Goal: Transaction & Acquisition: Purchase product/service

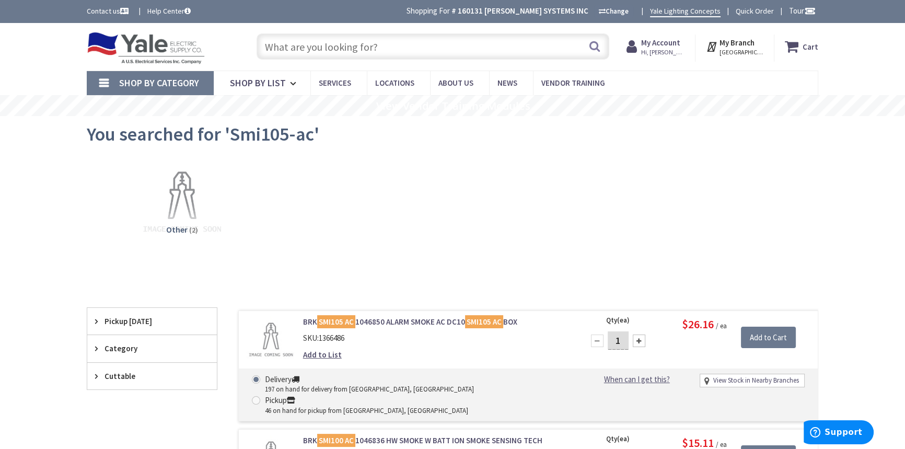
click at [351, 45] on input "text" at bounding box center [433, 46] width 353 height 26
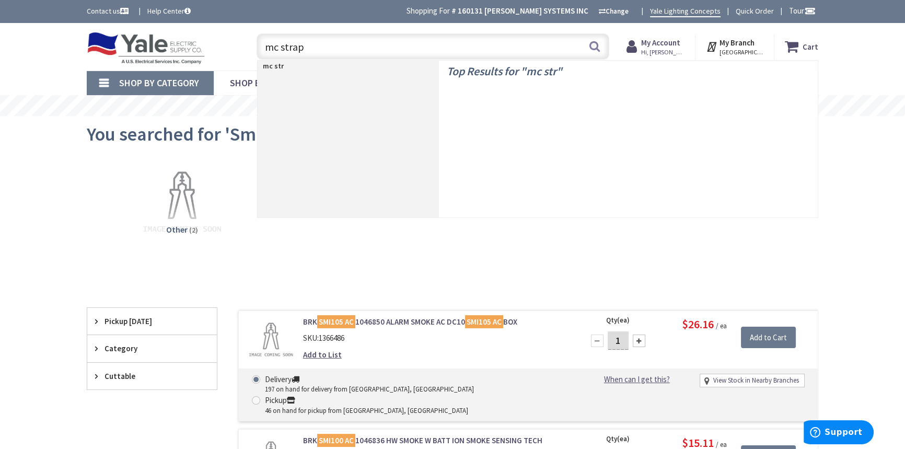
type input "mc straps"
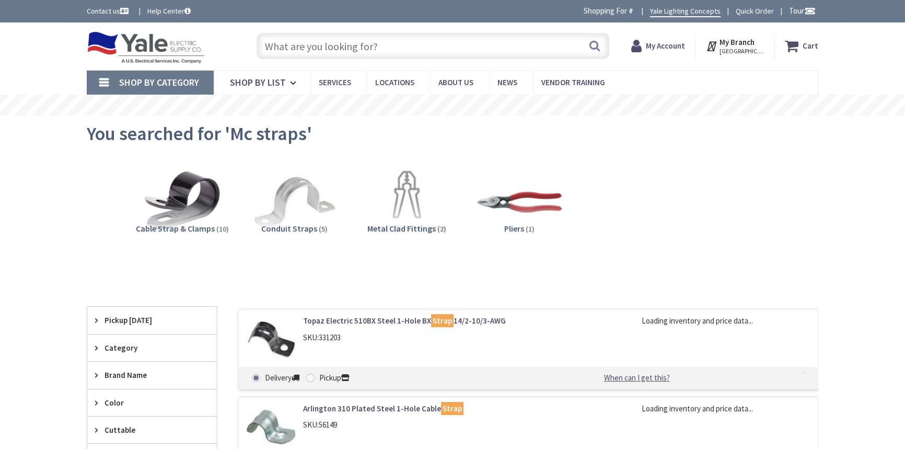
type input "[GEOGRAPHIC_DATA], [GEOGRAPHIC_DATA]"
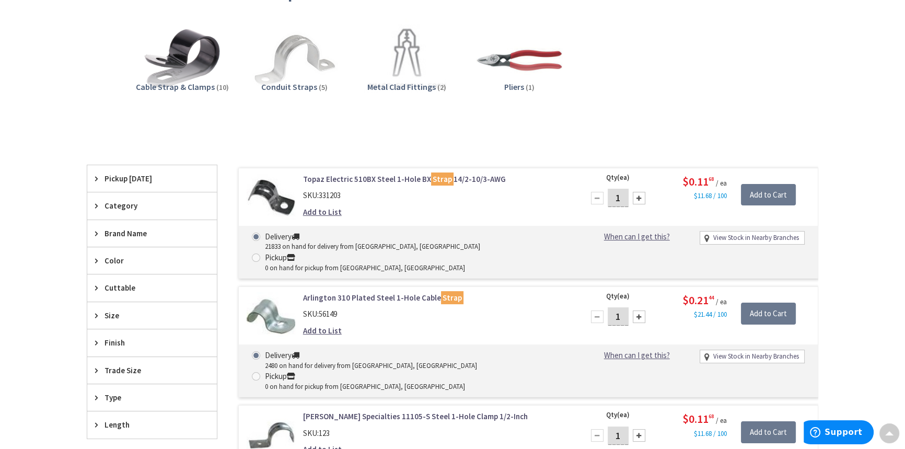
click at [346, 174] on link "Topaz Electric 510BX Steel 1-Hole BX Strap 14/2-10/3-AWG" at bounding box center [436, 179] width 266 height 11
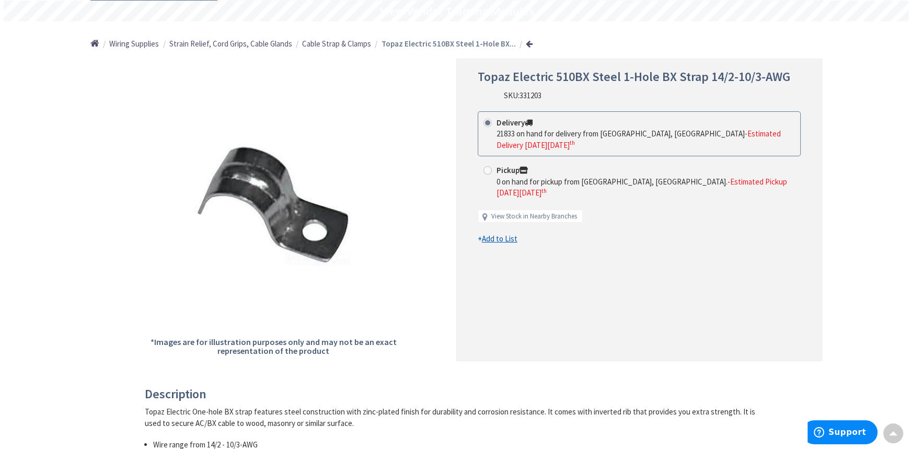
scroll to position [96, 0]
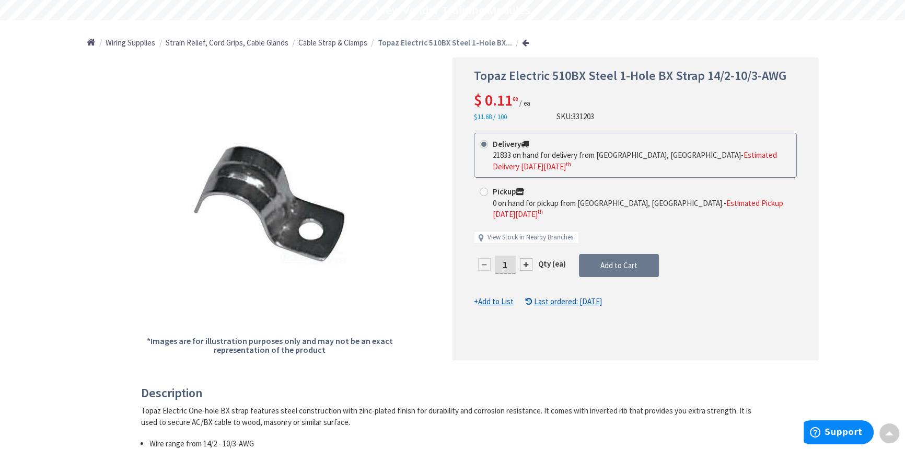
click at [507, 256] on input "1" at bounding box center [505, 265] width 21 height 18
type input "100"
click at [611, 241] on form "This product is Discontinued Delivery 21833 on hand for delivery from Cranbury,…" at bounding box center [635, 220] width 323 height 175
click at [622, 260] on span "Add to Cart" at bounding box center [619, 265] width 37 height 10
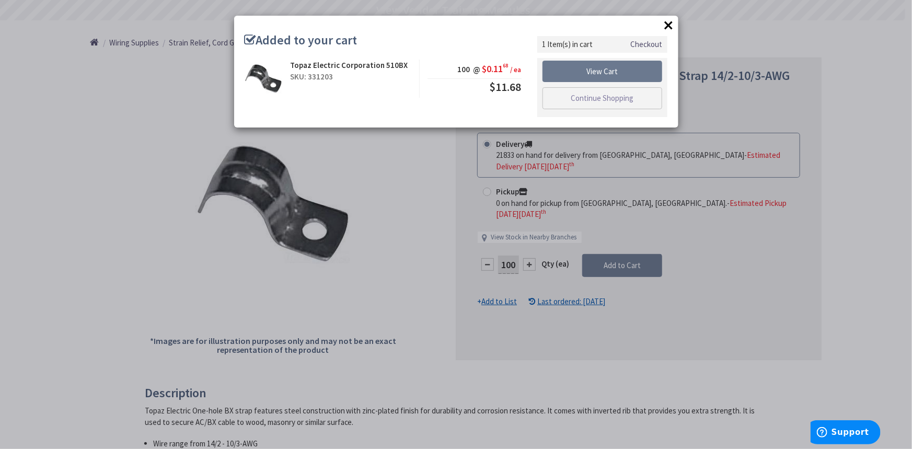
click at [635, 46] on link "Checkout" at bounding box center [646, 44] width 32 height 11
click at [652, 42] on link "Checkout" at bounding box center [646, 44] width 32 height 11
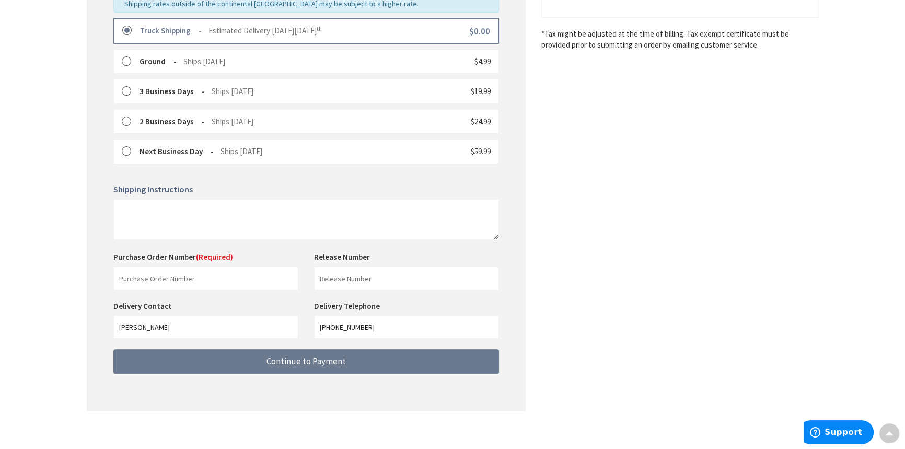
scroll to position [289, 0]
click at [162, 280] on input "text" at bounding box center [205, 278] width 185 height 24
type input "33993"
click at [387, 277] on input "text" at bounding box center [406, 278] width 185 height 24
type input "19120TH"
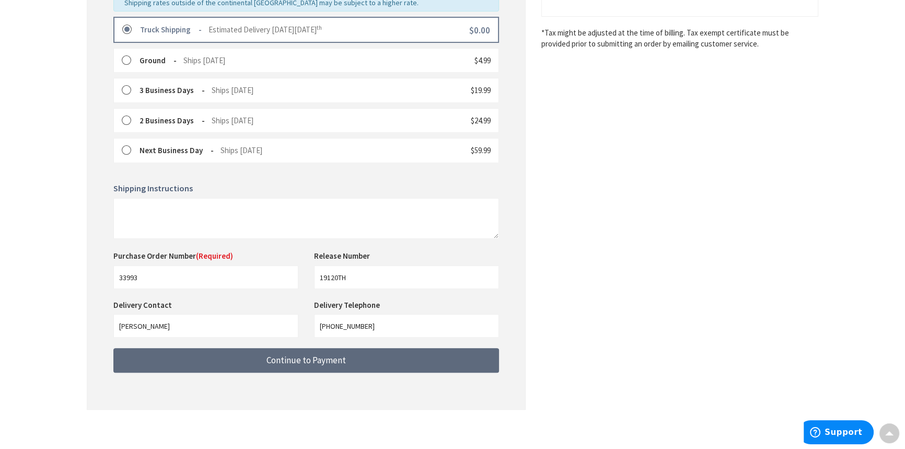
click at [333, 362] on span "Continue to Payment" at bounding box center [306, 360] width 79 height 12
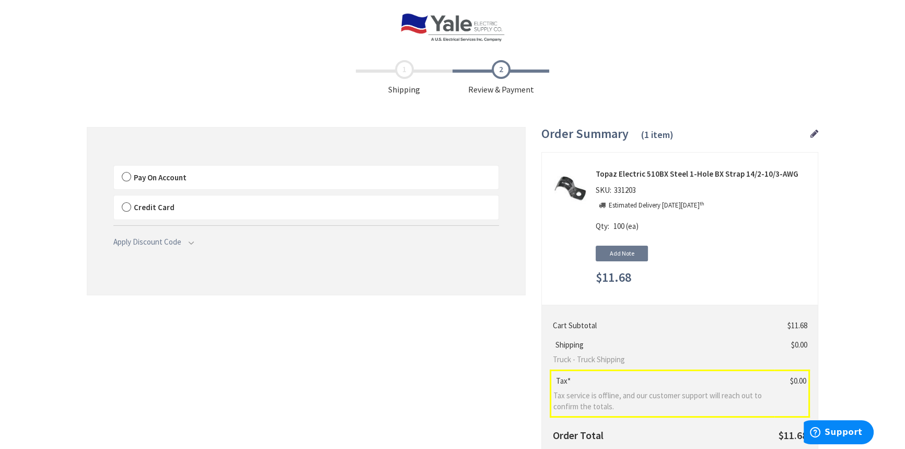
click at [167, 175] on span "Pay On Account" at bounding box center [160, 178] width 53 height 10
click at [114, 168] on input "Pay On Account" at bounding box center [114, 168] width 0 height 0
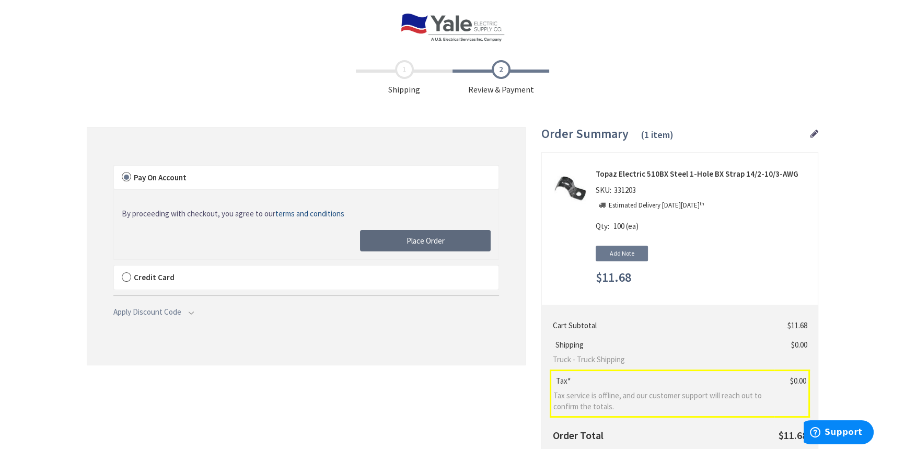
click at [396, 245] on button "Place Order" at bounding box center [425, 241] width 131 height 22
